Goal: Task Accomplishment & Management: Use online tool/utility

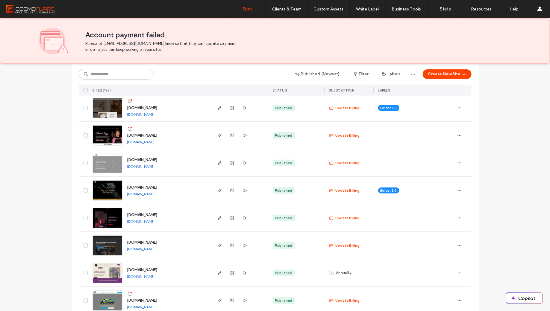
scroll to position [114, 0]
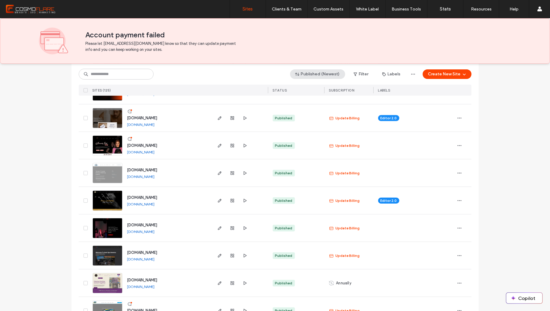
click at [330, 78] on button "Published (Newest)" at bounding box center [317, 74] width 55 height 10
click at [304, 109] on span "Created" at bounding box center [311, 110] width 16 height 6
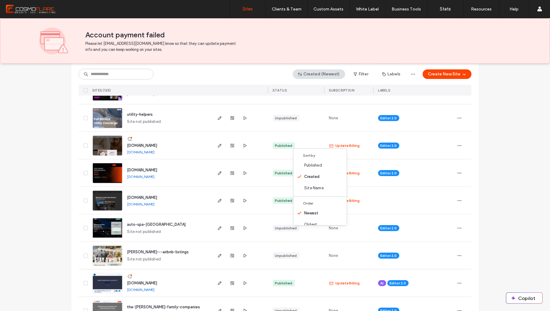
scroll to position [0, 0]
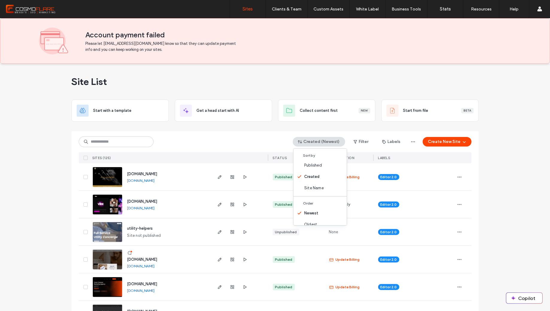
click at [231, 74] on div "Site List" at bounding box center [275, 82] width 407 height 36
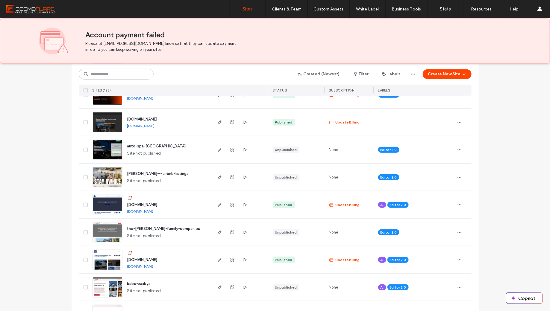
scroll to position [197, 0]
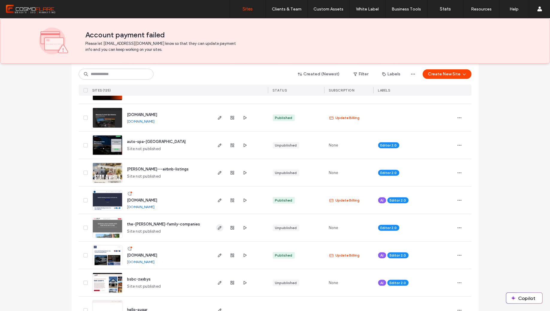
click at [218, 227] on use "button" at bounding box center [220, 228] width 4 height 4
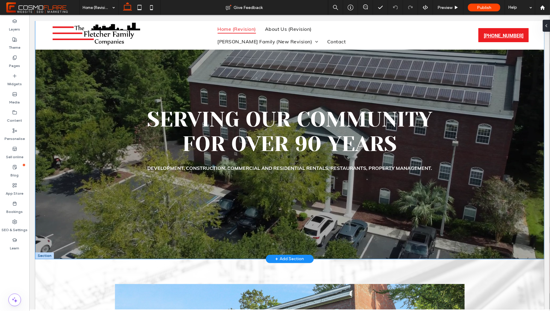
click at [484, 226] on div "Serving Our Community For Over 90 Years Development, Construction, Commercial a…" at bounding box center [289, 140] width 508 height 238
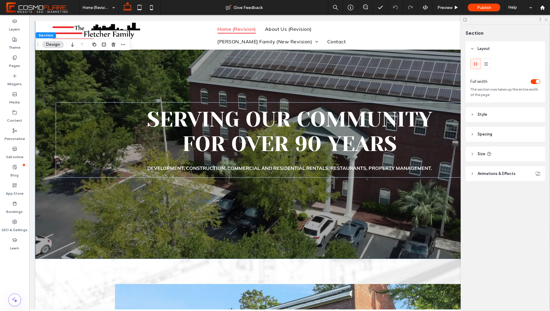
click at [545, 19] on icon at bounding box center [546, 19] width 4 height 4
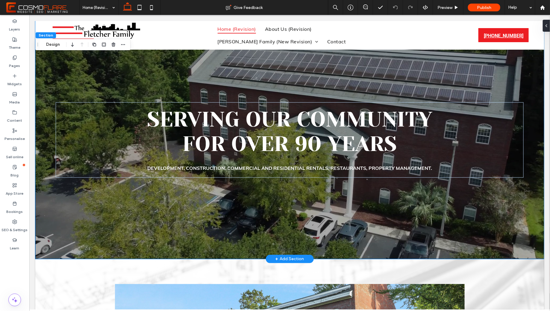
click at [335, 255] on div "Serving Our Community For Over 90 Years Development, Construction, Commercial a…" at bounding box center [289, 140] width 508 height 238
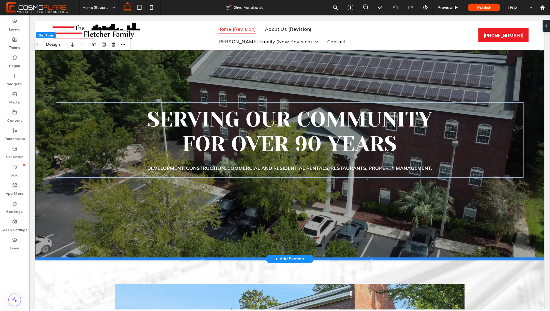
click at [336, 258] on div at bounding box center [289, 258] width 508 height 3
type input "***"
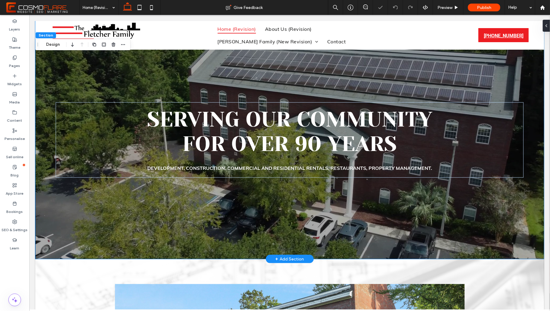
click at [358, 244] on div "Serving Our Community For Over 90 Years Development, Construction, Commercial a…" at bounding box center [289, 140] width 508 height 238
drag, startPoint x: 516, startPoint y: 19, endPoint x: 546, endPoint y: 27, distance: 31.2
click at [546, 27] on div at bounding box center [545, 26] width 10 height 12
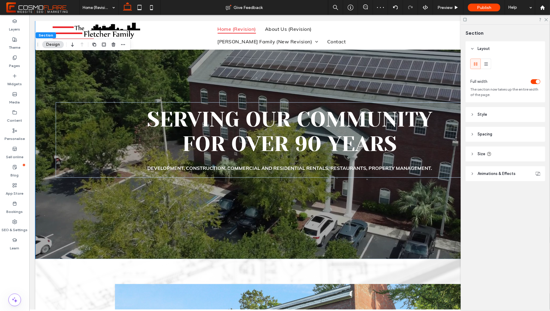
click at [482, 112] on header "Style" at bounding box center [505, 114] width 80 height 15
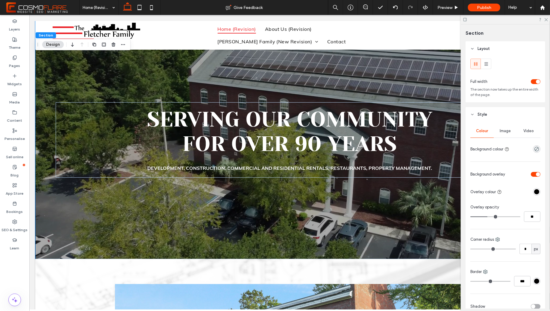
click at [512, 130] on div "Image" at bounding box center [505, 131] width 23 height 13
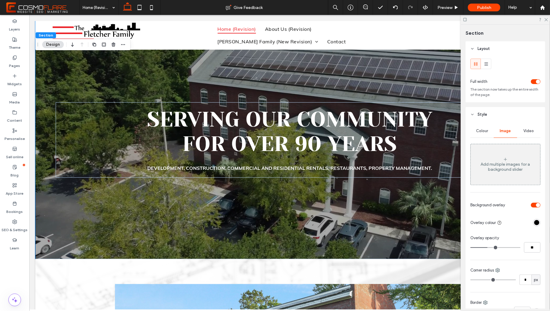
click at [527, 130] on span "Video" at bounding box center [528, 131] width 10 height 5
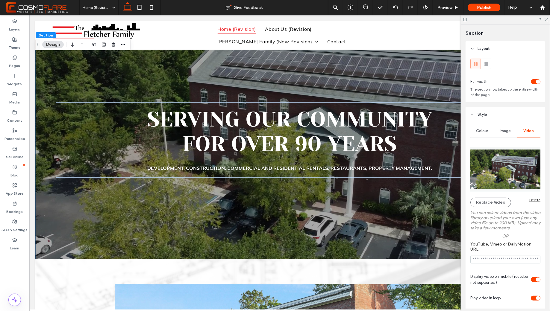
click at [512, 179] on img at bounding box center [505, 169] width 70 height 45
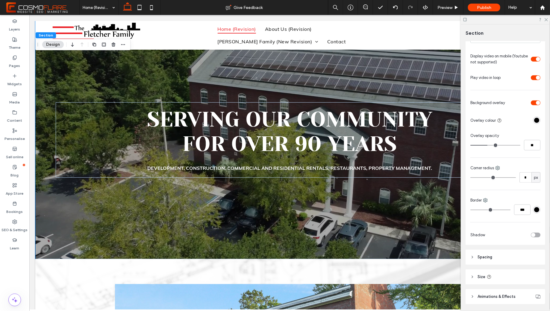
scroll to position [241, 0]
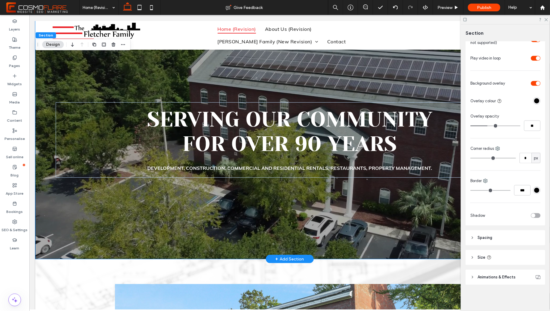
click at [390, 256] on div "Serving Our Community For Over 90 Years Development, Construction, Commercial a…" at bounding box center [289, 140] width 508 height 238
drag, startPoint x: 393, startPoint y: 258, endPoint x: 395, endPoint y: 231, distance: 27.3
click at [395, 231] on div "Serving Our Community For Over 90 Years Development, Construction, Commercial a…" at bounding box center [289, 140] width 508 height 238
type input "***"
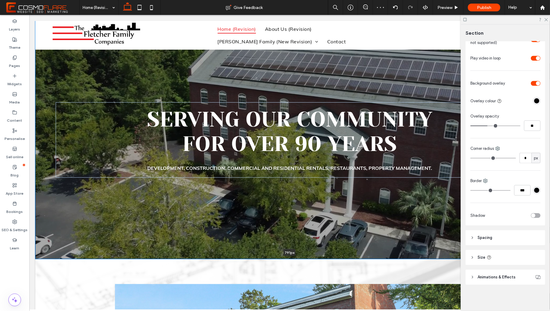
drag, startPoint x: 394, startPoint y: 259, endPoint x: 401, endPoint y: 257, distance: 6.8
click at [401, 257] on div "Serving Our Community For Over 90 Years Development, Construction, Commercial a…" at bounding box center [289, 140] width 508 height 238
type input "***"
click at [546, 21] on div at bounding box center [505, 19] width 89 height 9
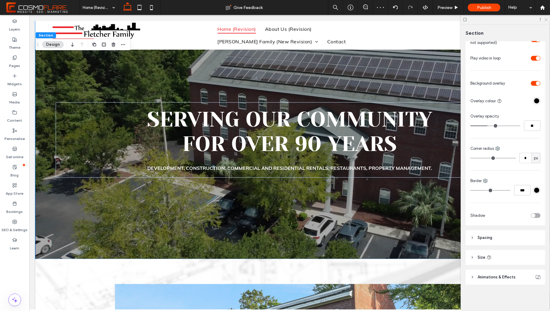
click at [546, 17] on icon at bounding box center [546, 19] width 4 height 4
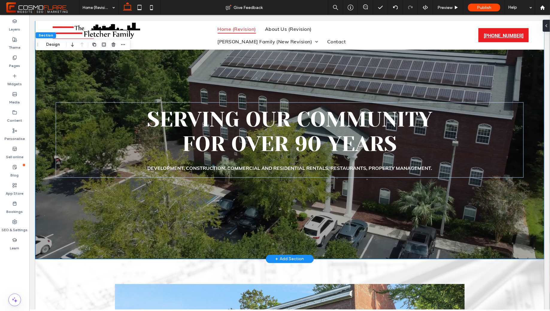
click at [432, 243] on div "Serving Our Community For Over 90 Years Development, Construction, Commercial a…" at bounding box center [289, 140] width 508 height 238
drag, startPoint x: 476, startPoint y: 257, endPoint x: 467, endPoint y: 248, distance: 12.7
click at [467, 248] on div "Serving Our Community For Over 90 Years Development, Construction, Commercial a…" at bounding box center [289, 140] width 508 height 238
type input "***"
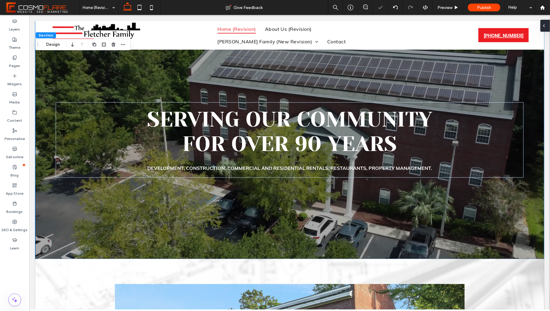
click at [546, 27] on div at bounding box center [545, 26] width 10 height 12
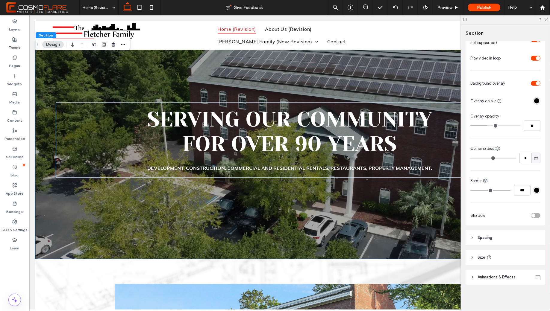
click at [484, 239] on span "Spacing" at bounding box center [484, 238] width 15 height 6
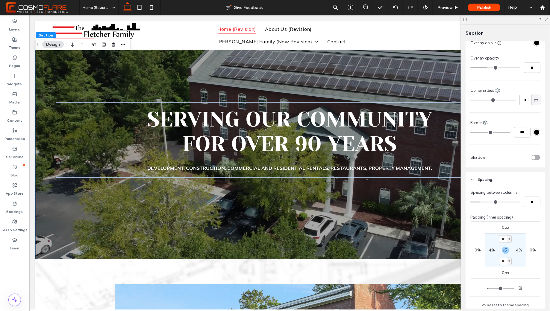
scroll to position [309, 0]
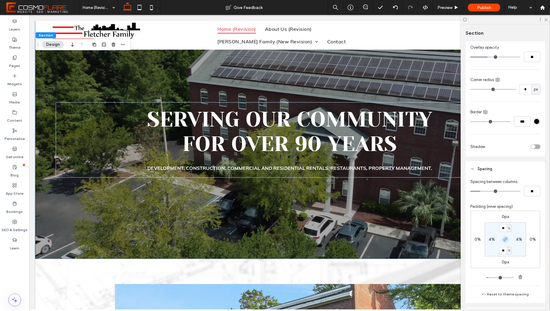
click at [506, 242] on icon "button" at bounding box center [505, 239] width 5 height 5
drag, startPoint x: 439, startPoint y: 258, endPoint x: 438, endPoint y: 239, distance: 19.8
click at [438, 238] on div "Serving Our Community For Over 90 Years Development, Construction, Commercial a…" at bounding box center [289, 140] width 508 height 238
type input "***"
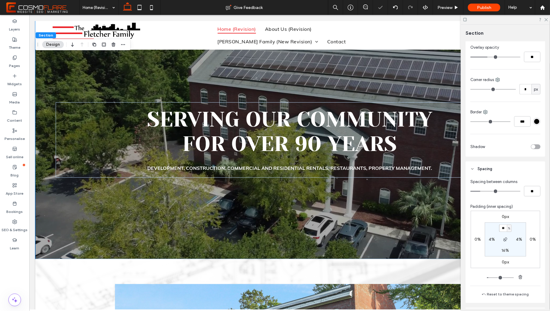
click at [502, 230] on input "**" at bounding box center [503, 228] width 8 height 7
type input "*"
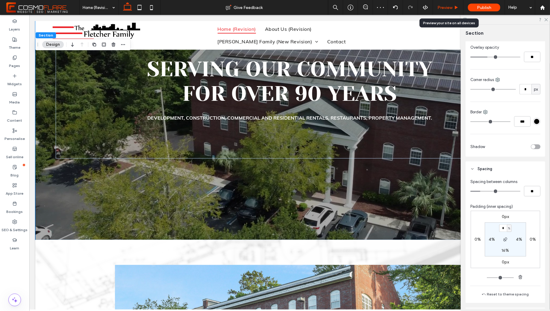
click at [451, 8] on span "Preview" at bounding box center [444, 7] width 15 height 5
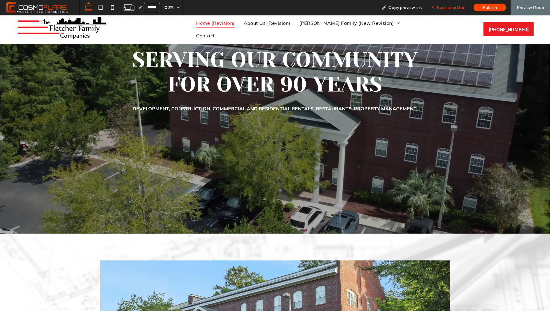
click at [462, 9] on span "Back to editor" at bounding box center [451, 7] width 28 height 5
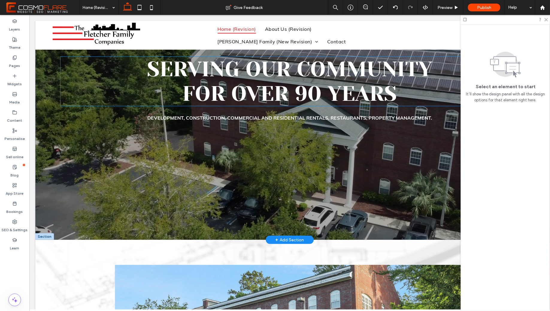
click at [316, 60] on span "Serving Our Community" at bounding box center [289, 69] width 285 height 24
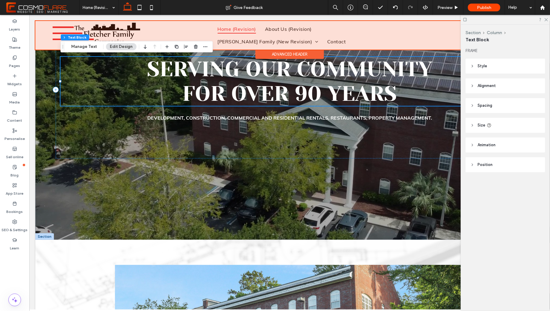
click at [323, 57] on div "Advanced Header" at bounding box center [289, 53] width 69 height 9
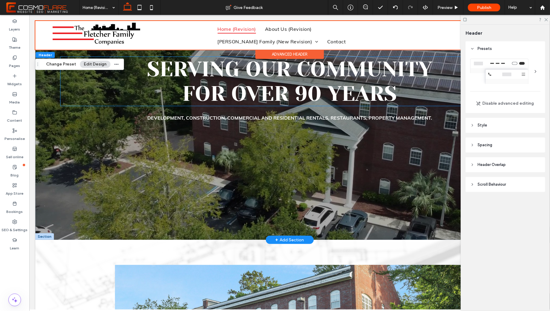
click at [337, 58] on span "Serving Our Community" at bounding box center [289, 69] width 285 height 24
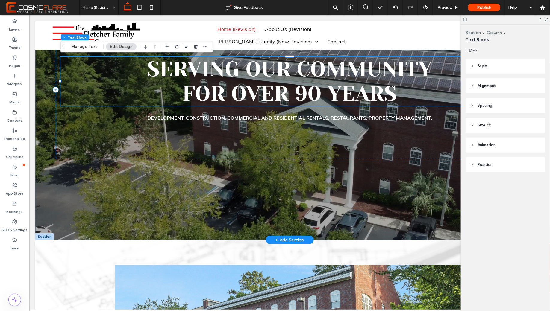
click at [326, 83] on span "For Over 90 Years" at bounding box center [289, 93] width 214 height 24
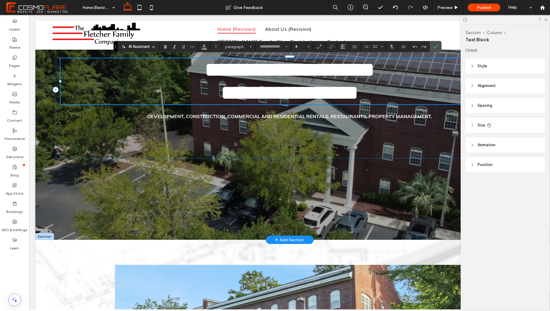
type input "**********"
type input "**"
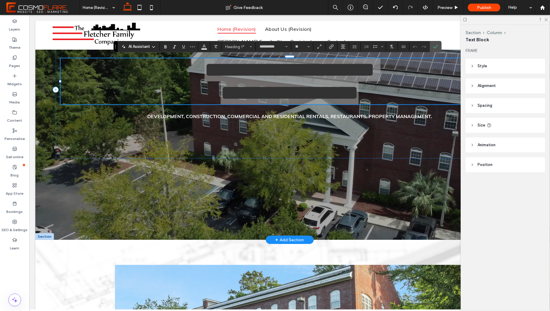
click at [482, 65] on span "Style" at bounding box center [482, 66] width 10 height 6
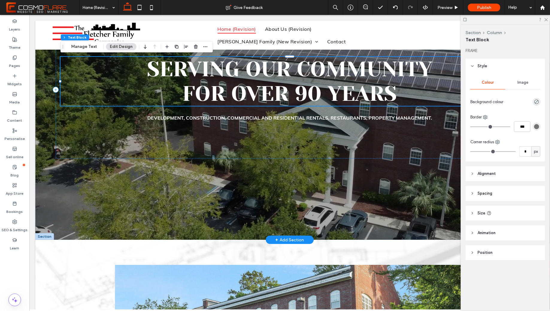
click at [483, 200] on header "Spacing" at bounding box center [505, 193] width 80 height 15
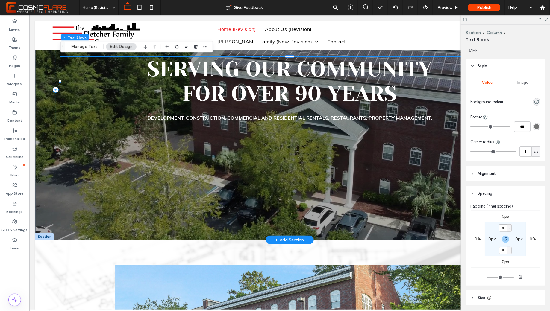
click at [504, 228] on input "*" at bounding box center [503, 227] width 8 height 7
type input "**"
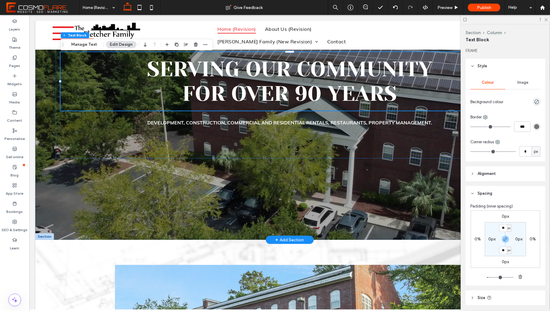
click at [432, 186] on div "Serving Our Community For Over 90 Years Development, Construction, Commercial a…" at bounding box center [289, 130] width 508 height 219
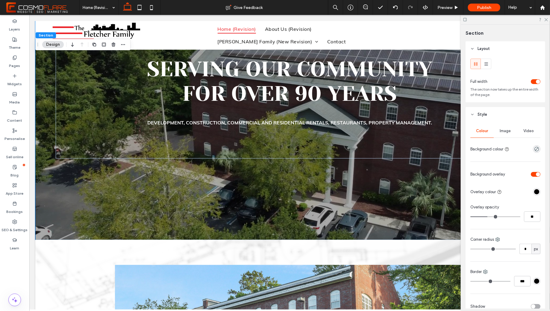
click at [471, 114] on icon at bounding box center [472, 115] width 4 height 4
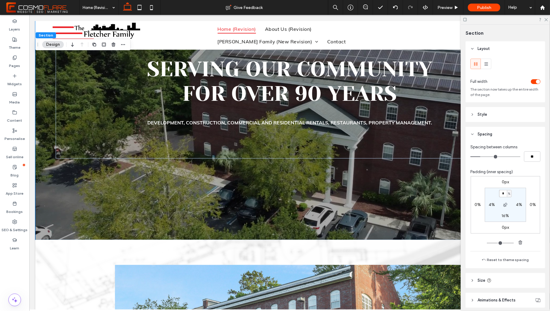
click at [500, 195] on input "*" at bounding box center [503, 193] width 8 height 7
type input "**"
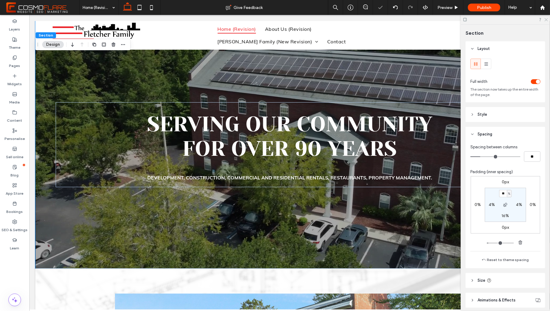
click at [547, 19] on icon at bounding box center [546, 19] width 4 height 4
